Goal: Task Accomplishment & Management: Manage account settings

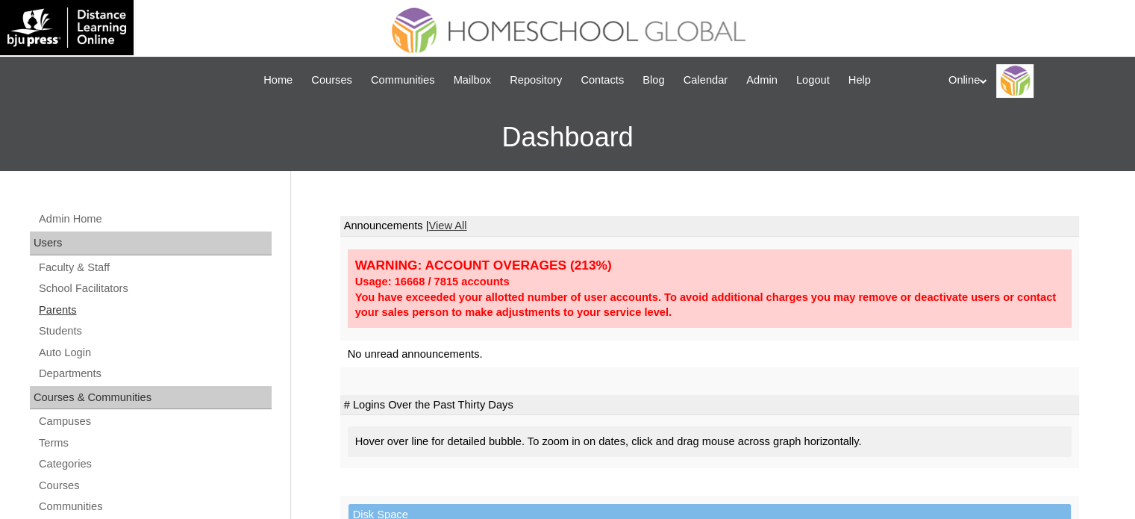
click at [66, 309] on link "Parents" at bounding box center [154, 310] width 234 height 19
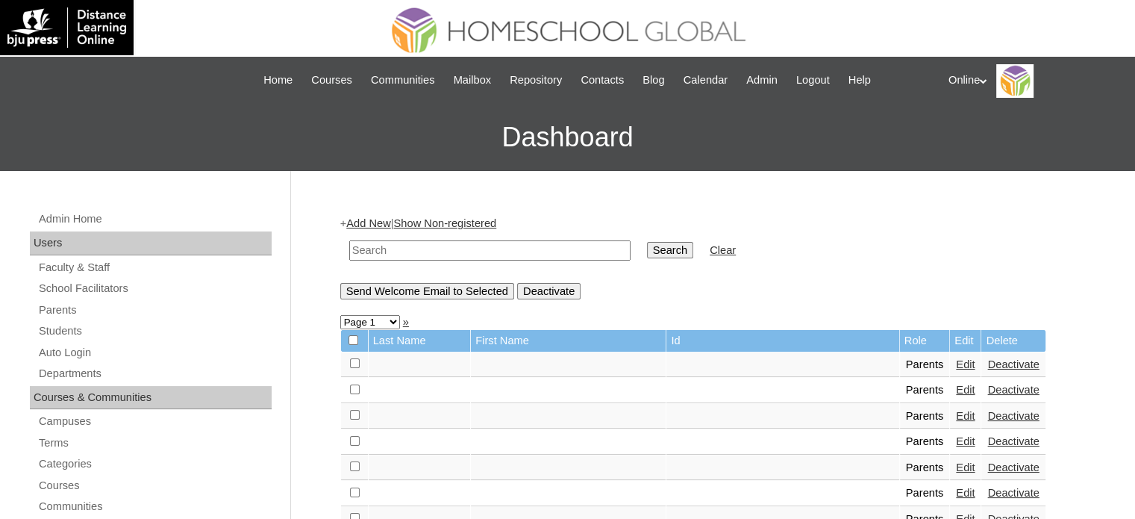
click at [548, 253] on input "text" at bounding box center [489, 250] width 281 height 20
type input "ampatuan"
click at [647, 242] on input "Search" at bounding box center [670, 250] width 46 height 16
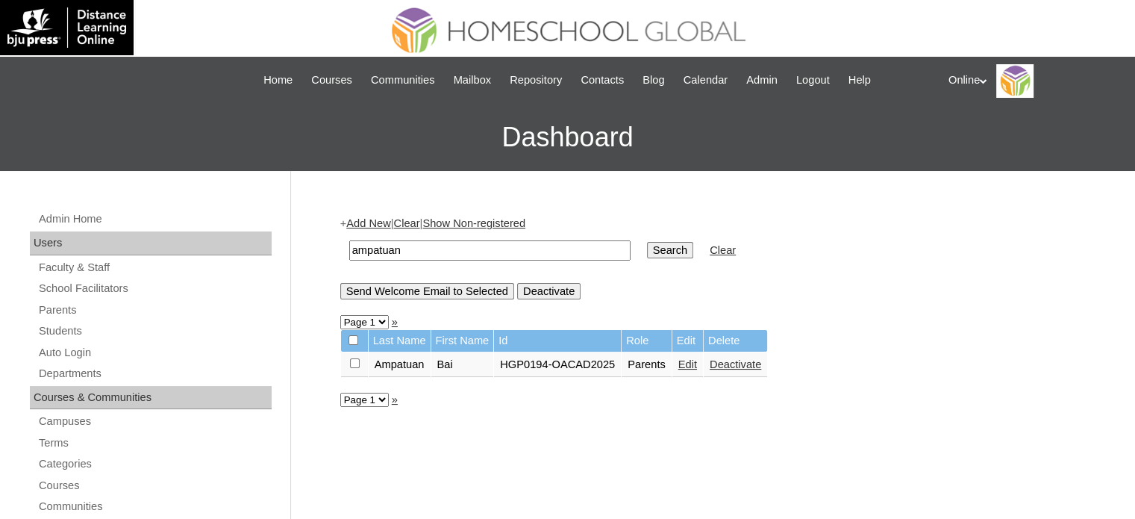
click at [696, 365] on link "Edit" at bounding box center [687, 364] width 19 height 12
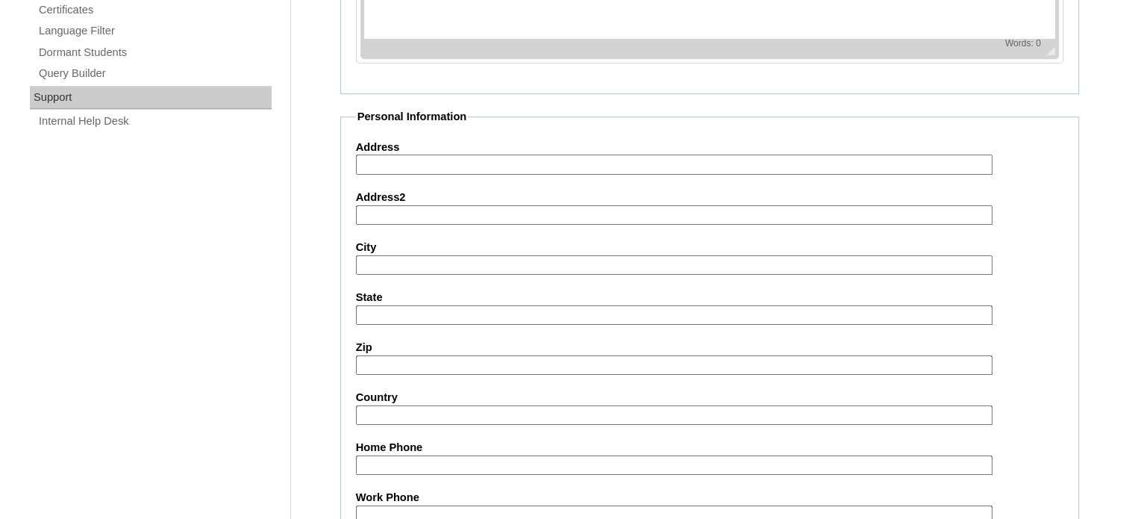
scroll to position [1427, 0]
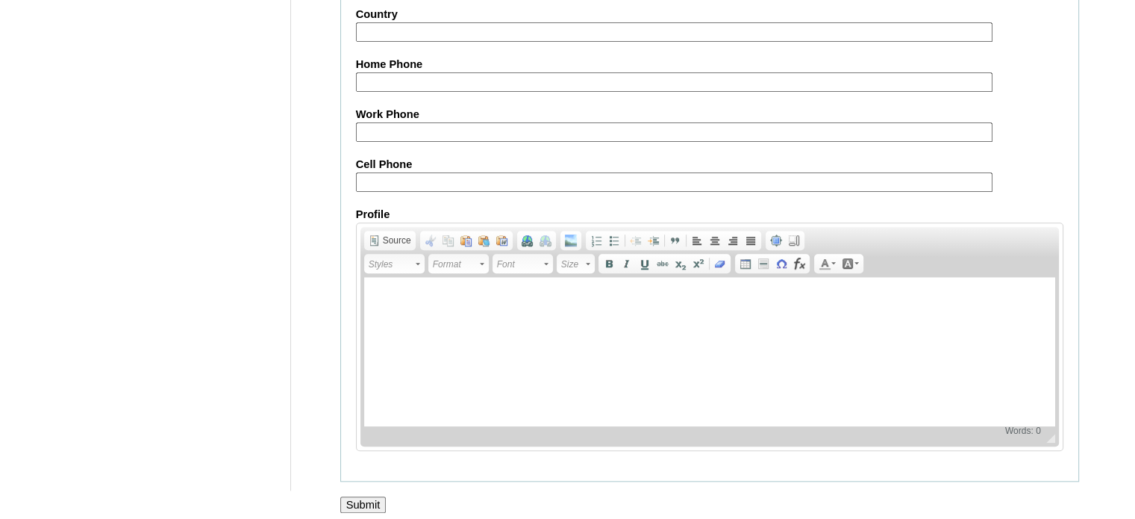
click at [370, 496] on input "Submit" at bounding box center [363, 504] width 46 height 16
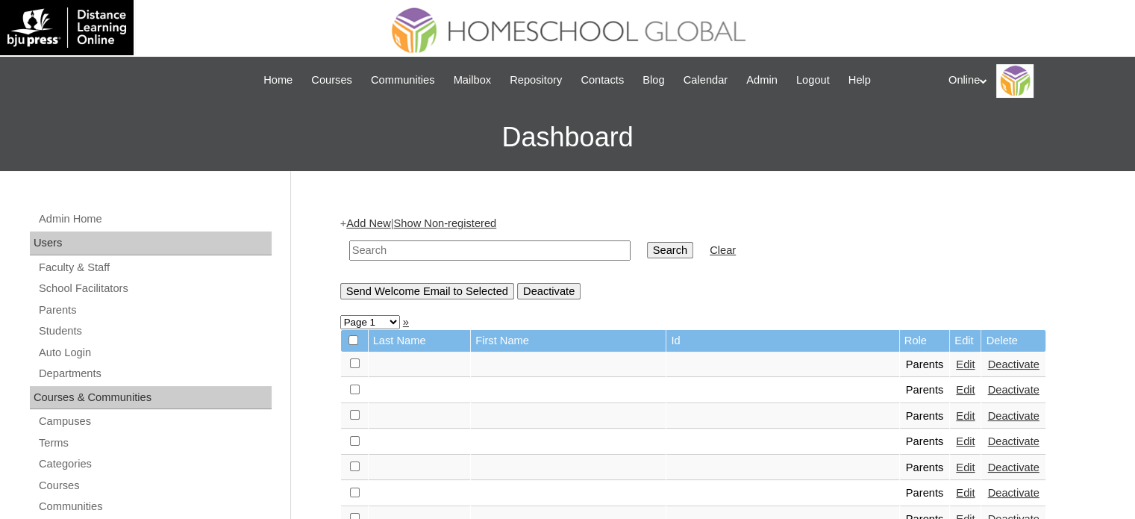
click at [525, 247] on input "text" at bounding box center [489, 250] width 281 height 20
type input "ampatuan"
click at [647, 242] on input "Search" at bounding box center [670, 250] width 46 height 16
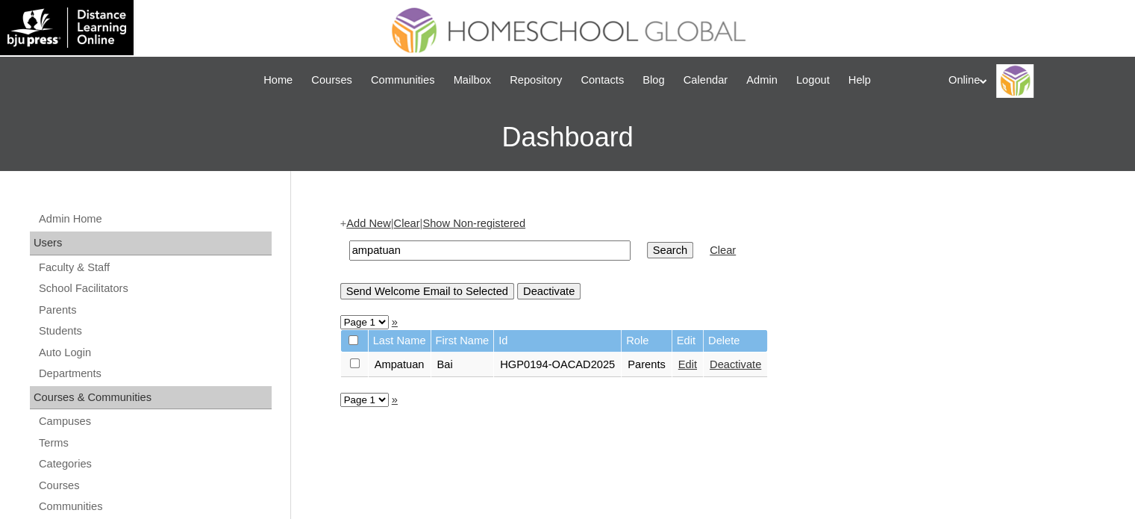
click at [696, 362] on link "Edit" at bounding box center [687, 364] width 19 height 12
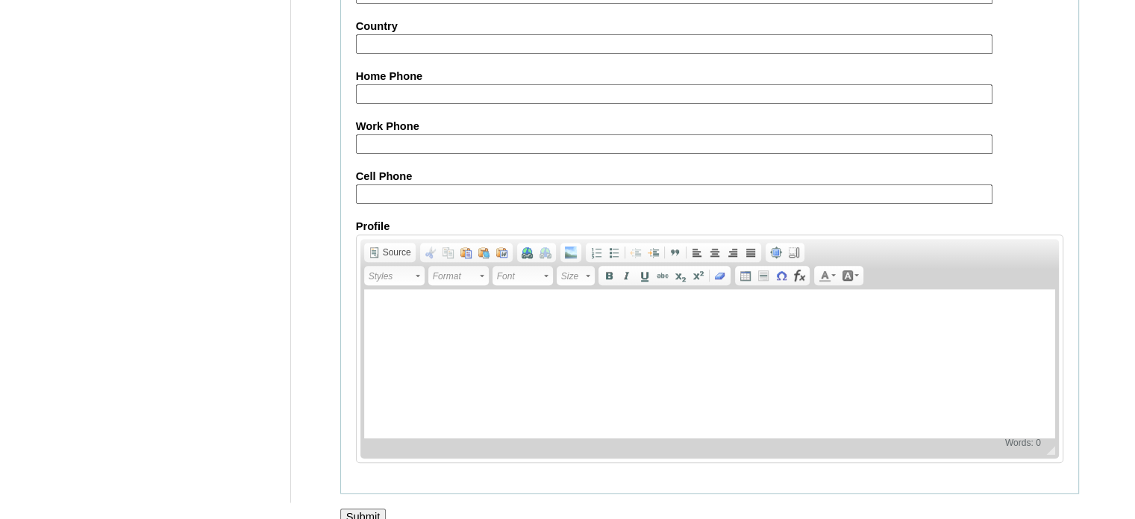
scroll to position [1427, 0]
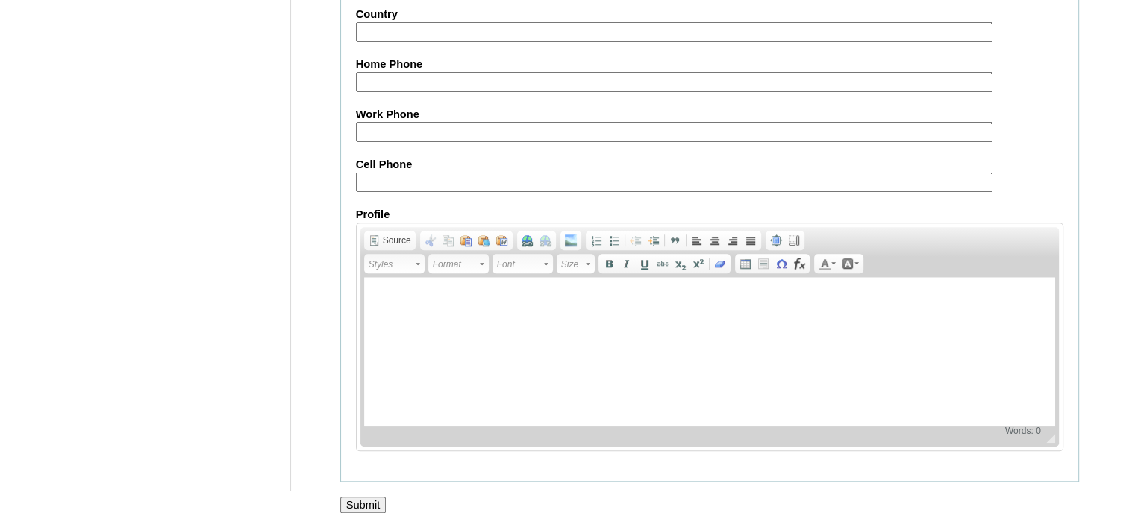
click at [384, 496] on input "Submit" at bounding box center [363, 504] width 46 height 16
